Goal: Information Seeking & Learning: Learn about a topic

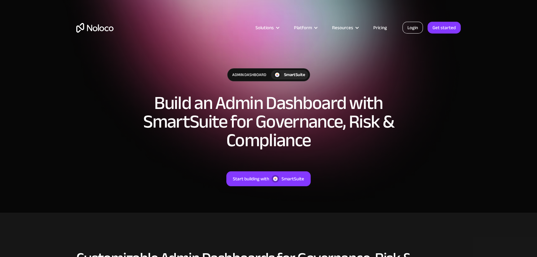
click at [416, 30] on link "Login" at bounding box center [412, 28] width 20 height 12
click at [444, 29] on link "Get started" at bounding box center [443, 28] width 33 height 12
click at [380, 26] on link "Pricing" at bounding box center [379, 28] width 29 height 8
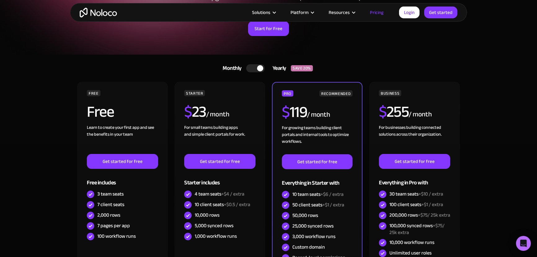
scroll to position [112, 0]
